Goal: Transaction & Acquisition: Purchase product/service

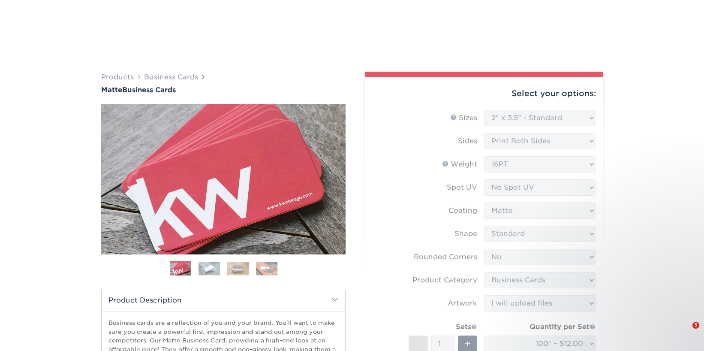
select select "2.00x3.50"
select select "0"
select select "3b5148f1-0588-4f88-a218-97bcfdce65c1"
select select "upload"
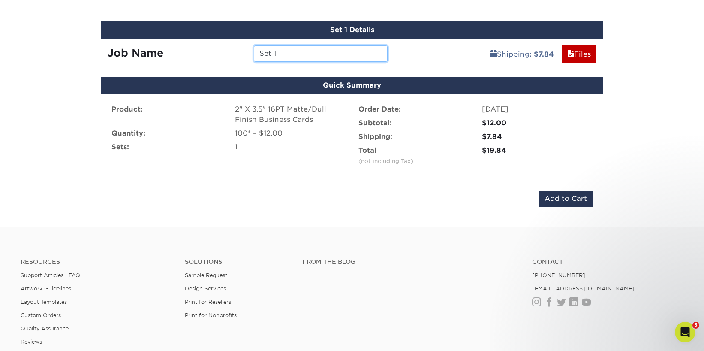
click at [273, 55] on input "Set 1" at bounding box center [320, 53] width 133 height 16
type input "[PERSON_NAME] bc"
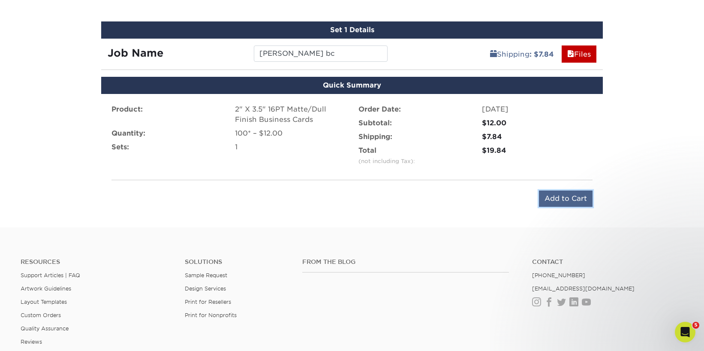
click at [553, 196] on input "Add to Cart" at bounding box center [566, 198] width 54 height 16
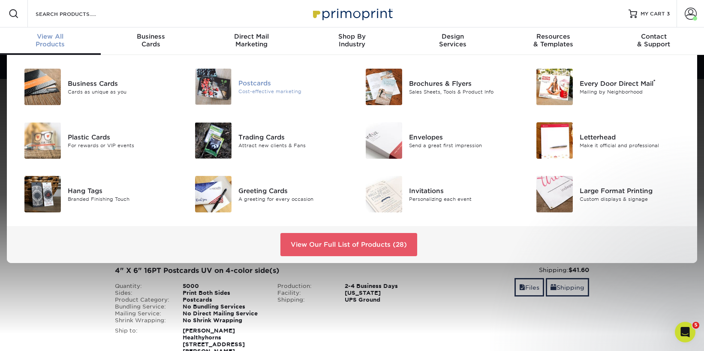
click at [260, 86] on div "Postcards" at bounding box center [292, 83] width 107 height 9
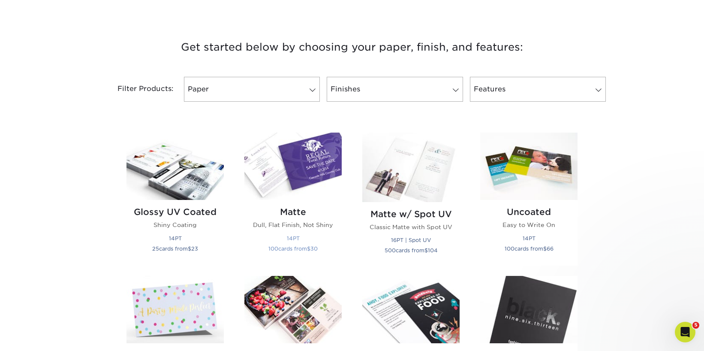
scroll to position [343, 0]
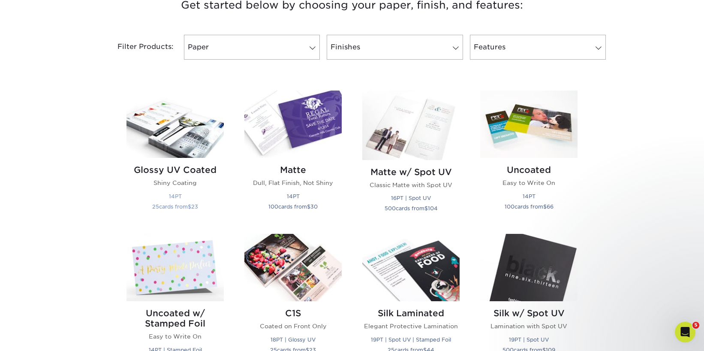
click at [210, 139] on img at bounding box center [175, 124] width 97 height 67
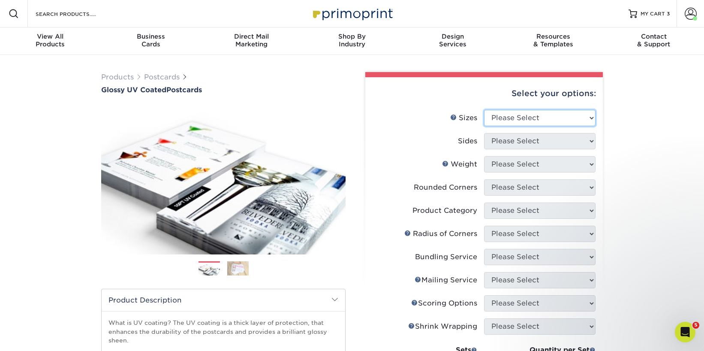
click at [533, 115] on select "Please Select 1.5" x 7" 2" x 4" 2" x 6" 2" x 7" 2" x 8" 2.12" x 5.5" 2.12" x 5.…" at bounding box center [540, 118] width 112 height 16
select select "4.00x6.00"
click at [484, 110] on select "Please Select 1.5" x 7" 2" x 4" 2" x 6" 2" x 7" 2" x 8" 2.12" x 5.5" 2.12" x 5.…" at bounding box center [540, 118] width 112 height 16
click at [507, 142] on select "Please Select Print Both Sides Print Front Only" at bounding box center [540, 141] width 112 height 16
select select "13abbda7-1d64-4f25-8bb2-c179b224825d"
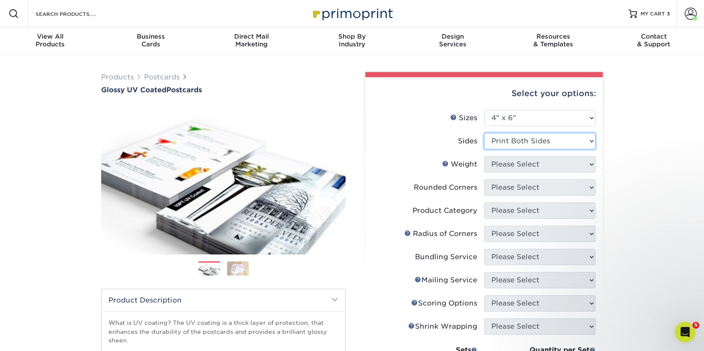
click at [484, 133] on select "Please Select Print Both Sides Print Front Only" at bounding box center [540, 141] width 112 height 16
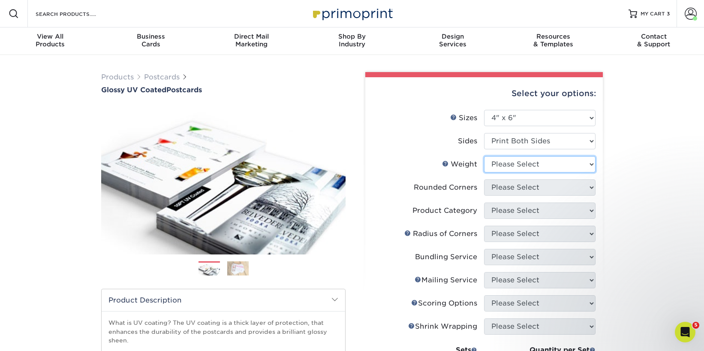
click at [508, 167] on select "Please Select 14PT 16PT 18PT C1S" at bounding box center [540, 164] width 112 height 16
select select "16PT"
click at [484, 156] on select "Please Select 14PT 16PT 18PT C1S" at bounding box center [540, 164] width 112 height 16
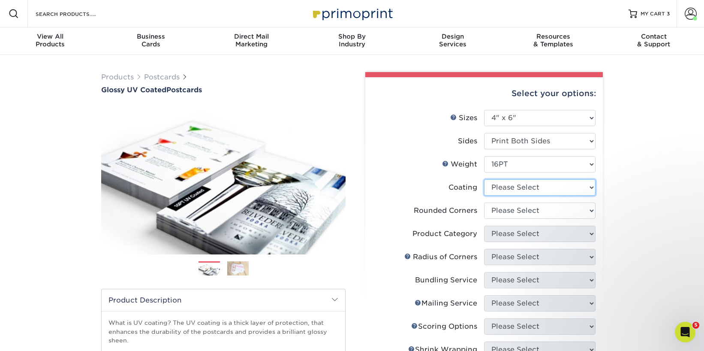
click at [515, 186] on select at bounding box center [540, 187] width 112 height 16
select select "ae367451-b2b8-45df-a344-0f05b6a12993"
click at [484, 179] on select at bounding box center [540, 187] width 112 height 16
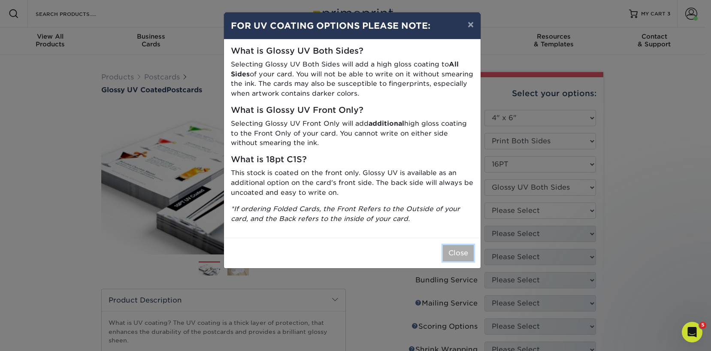
click at [465, 259] on button "Close" at bounding box center [458, 253] width 31 height 16
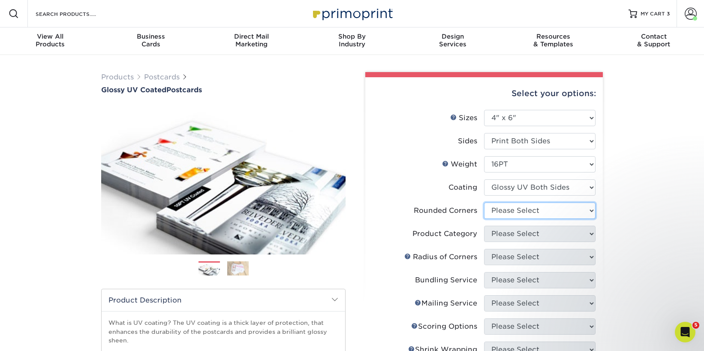
click at [510, 210] on select "Please Select Yes - Round 4 Corners No" at bounding box center [540, 210] width 112 height 16
select select "0"
click at [484, 202] on select "Please Select Yes - Round 4 Corners No" at bounding box center [540, 210] width 112 height 16
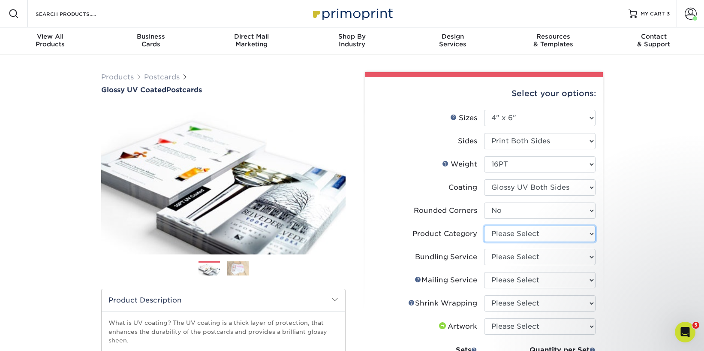
click at [495, 232] on select "Please Select Postcards" at bounding box center [540, 234] width 112 height 16
select select "9b7272e0-d6c8-4c3c-8e97-d3a1bcdab858"
click at [484, 226] on select "Please Select Postcards" at bounding box center [540, 234] width 112 height 16
click at [504, 254] on select "Please Select No Bundling Services Yes, Bundles of 50 (+2 Days) Yes, Bundles of…" at bounding box center [540, 257] width 112 height 16
select select "58689abb-25c0-461c-a4c3-a80b627d6649"
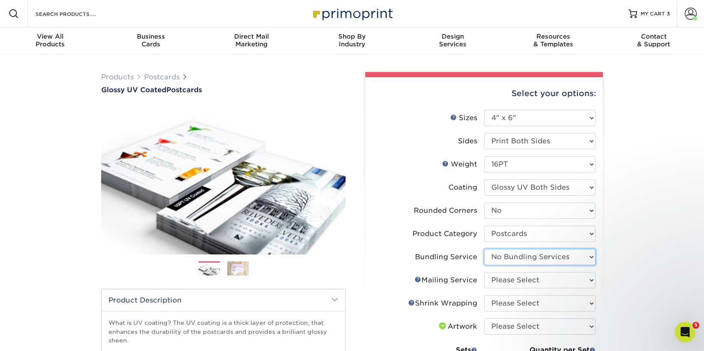
click at [484, 249] on select "Please Select No Bundling Services Yes, Bundles of 50 (+2 Days) Yes, Bundles of…" at bounding box center [540, 257] width 112 height 16
click at [507, 278] on select "Please Select No Direct Mailing Service No, I will mail/stamp/imprint Direct Ma…" at bounding box center [540, 280] width 112 height 16
select select "3e5e9bdd-d78a-4c28-a41d-fe1407925ca6"
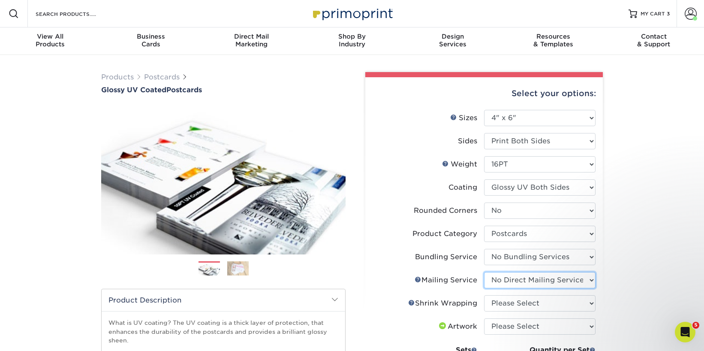
click at [484, 272] on select "Please Select No Direct Mailing Service No, I will mail/stamp/imprint Direct Ma…" at bounding box center [540, 280] width 112 height 16
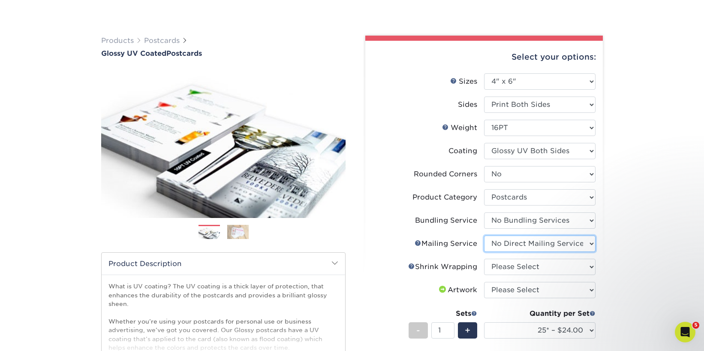
scroll to position [129, 0]
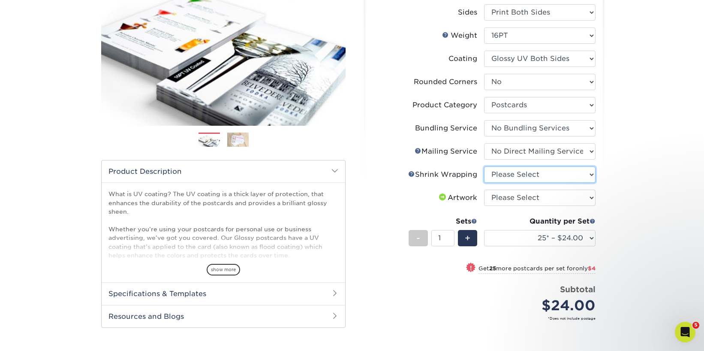
click at [518, 175] on select "Please Select No Shrink Wrapping Shrink Wrap 100 Per Package Shrink Wrap 50 Per…" at bounding box center [540, 174] width 112 height 16
select select "c8749376-e7da-41d0-b3dc-647faf84d907"
click at [484, 166] on select "Please Select No Shrink Wrapping Shrink Wrap 100 Per Package Shrink Wrap 50 Per…" at bounding box center [540, 174] width 112 height 16
click at [509, 198] on select "Please Select I will upload files I need a design - $150" at bounding box center [540, 198] width 112 height 16
select select "upload"
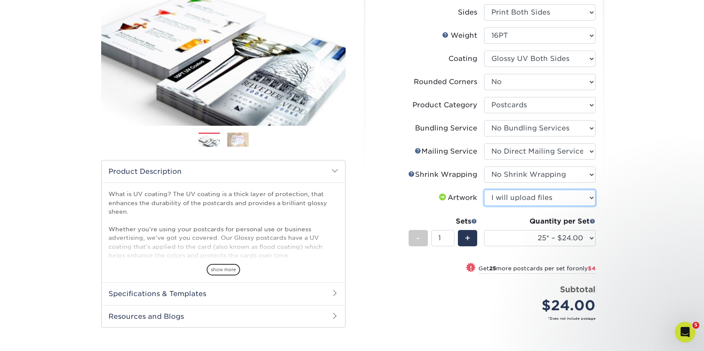
click at [484, 190] on select "Please Select I will upload files I need a design - $150" at bounding box center [540, 198] width 112 height 16
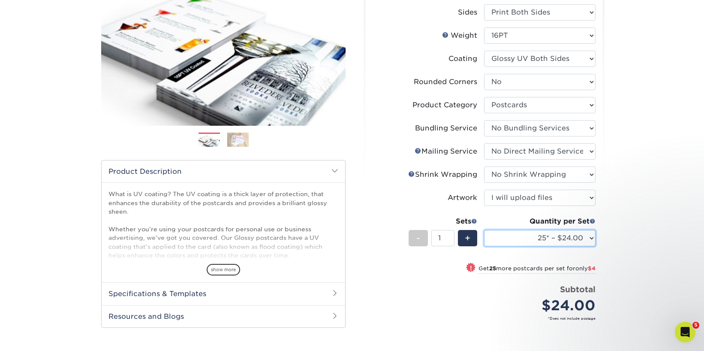
click at [523, 242] on select "25* – $24.00 50* – $28.00 75* – $34.00 100* – $41.00 250* – $74.00 500 – $88.00…" at bounding box center [540, 238] width 112 height 16
select select "250* – $74.00"
click at [484, 230] on select "25* – $24.00 50* – $28.00 75* – $34.00 100* – $41.00 250* – $74.00 500 – $88.00…" at bounding box center [540, 238] width 112 height 16
click at [629, 220] on div "Products Postcards Glossy UV Coated Postcards Previous Next show more 25" at bounding box center [352, 196] width 704 height 541
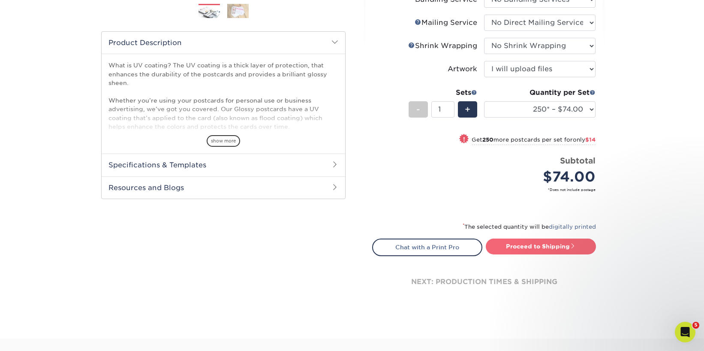
click at [549, 248] on link "Proceed to Shipping" at bounding box center [541, 246] width 110 height 15
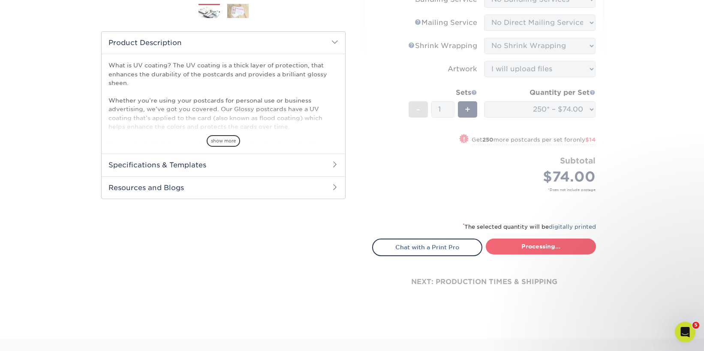
type input "Set 1"
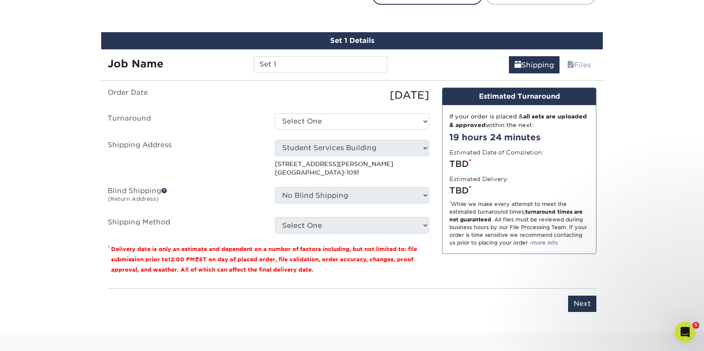
scroll to position [519, 0]
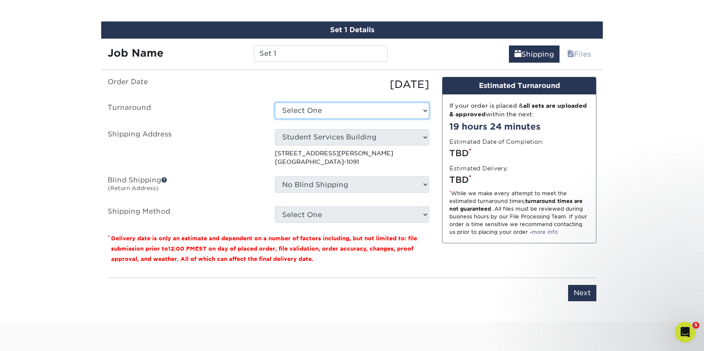
click at [341, 106] on select "Select One 2-4 Business Days 2 Day Next Business Day" at bounding box center [352, 111] width 154 height 16
select select "734dd026-23d6-495e-8137-4c64aa1a9abc"
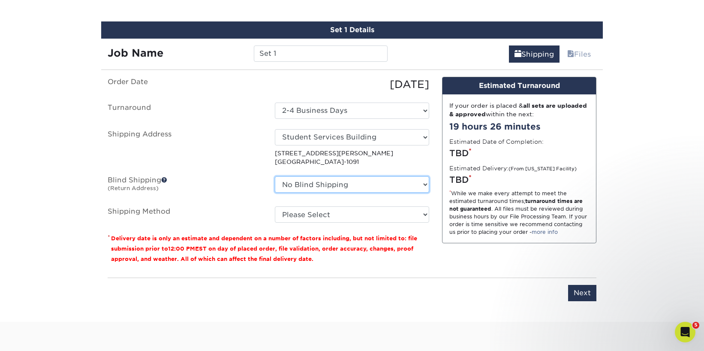
click at [330, 185] on select "No Blind Shipping ERIN SSB - Materials Management SSB Ground Floor Student Serv…" at bounding box center [352, 184] width 154 height 16
select select "239337"
click at [275, 176] on select "No Blind Shipping ERIN SSB - Materials Management SSB Ground Floor Student Serv…" at bounding box center [352, 184] width 154 height 16
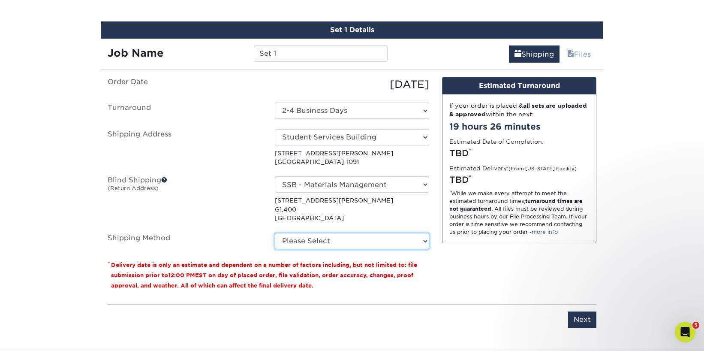
click at [319, 244] on select "Please Select Ground Shipping (+$16.18) 3 Day Shipping Service (+$19.91) 2 Day …" at bounding box center [352, 241] width 154 height 16
select select "03"
click at [275, 233] on select "Please Select Ground Shipping (+$16.18) 3 Day Shipping Service (+$19.91) 2 Day …" at bounding box center [352, 241] width 154 height 16
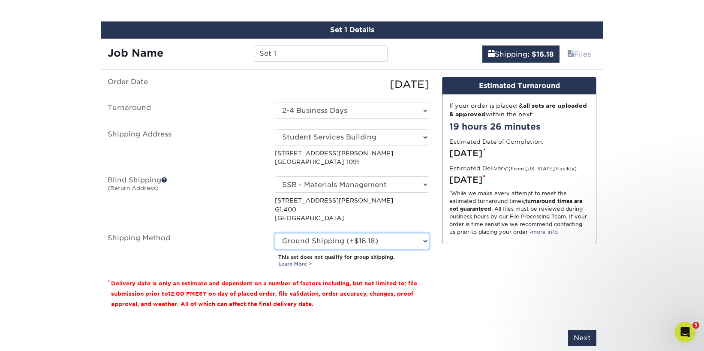
scroll to position [605, 0]
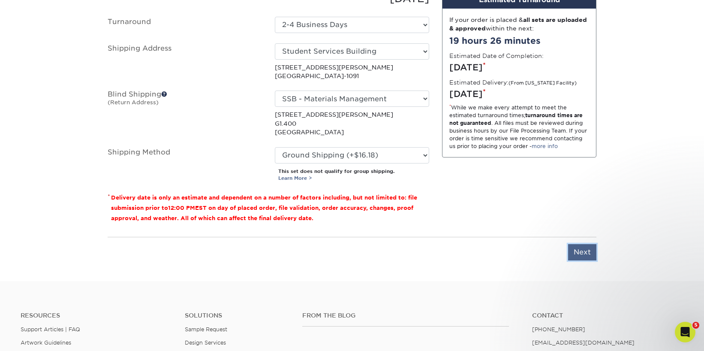
click at [574, 251] on input "Next" at bounding box center [582, 252] width 28 height 16
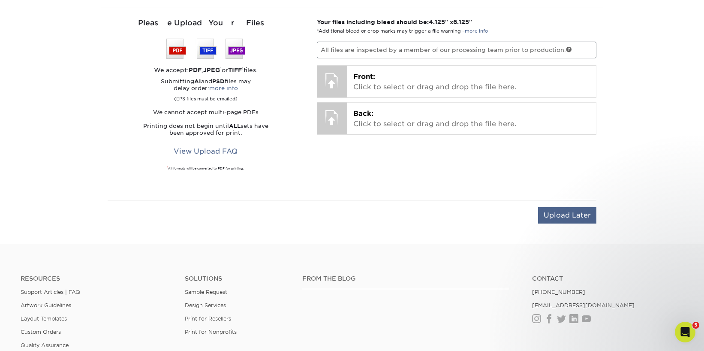
scroll to position [562, 0]
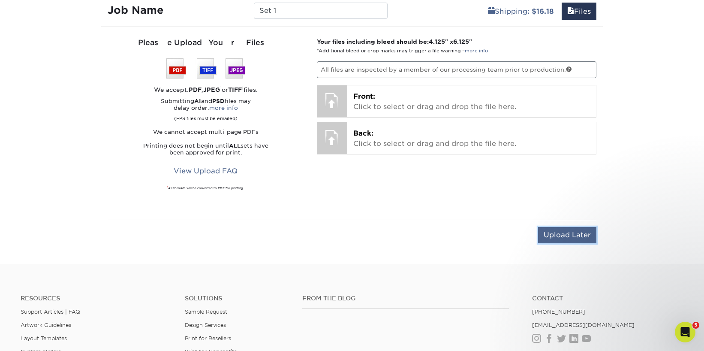
click at [558, 229] on input "Upload Later" at bounding box center [567, 235] width 58 height 16
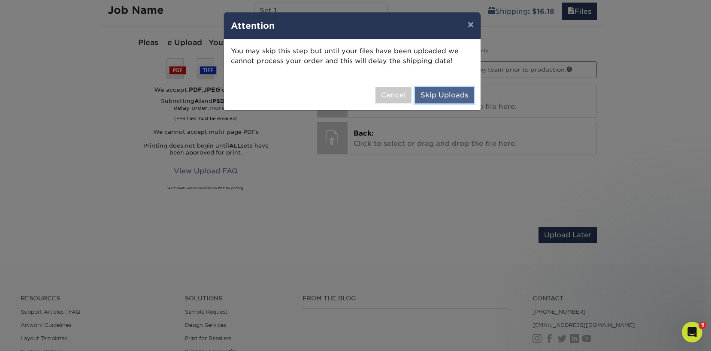
click at [433, 98] on button "Skip Uploads" at bounding box center [444, 95] width 59 height 16
